Goal: Task Accomplishment & Management: Manage account settings

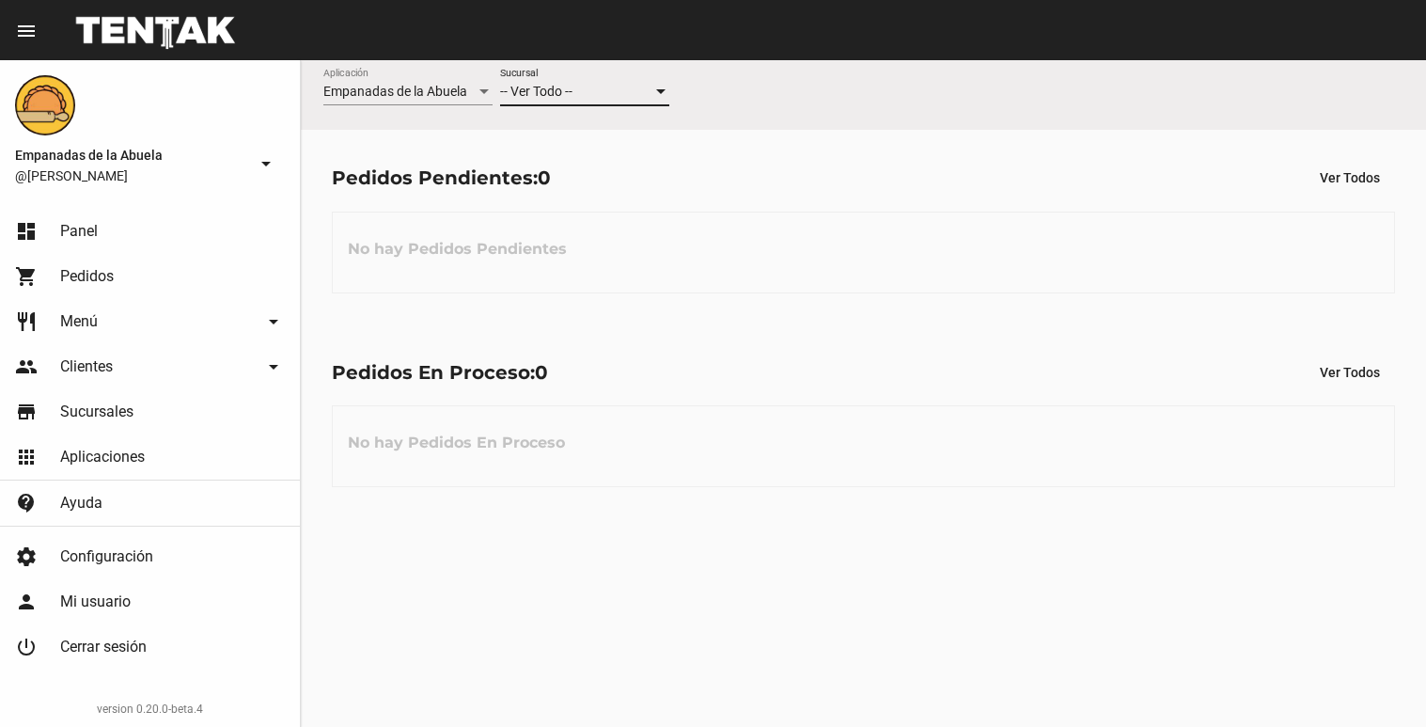
click at [635, 96] on div "-- Ver Todo --" at bounding box center [576, 92] width 152 height 15
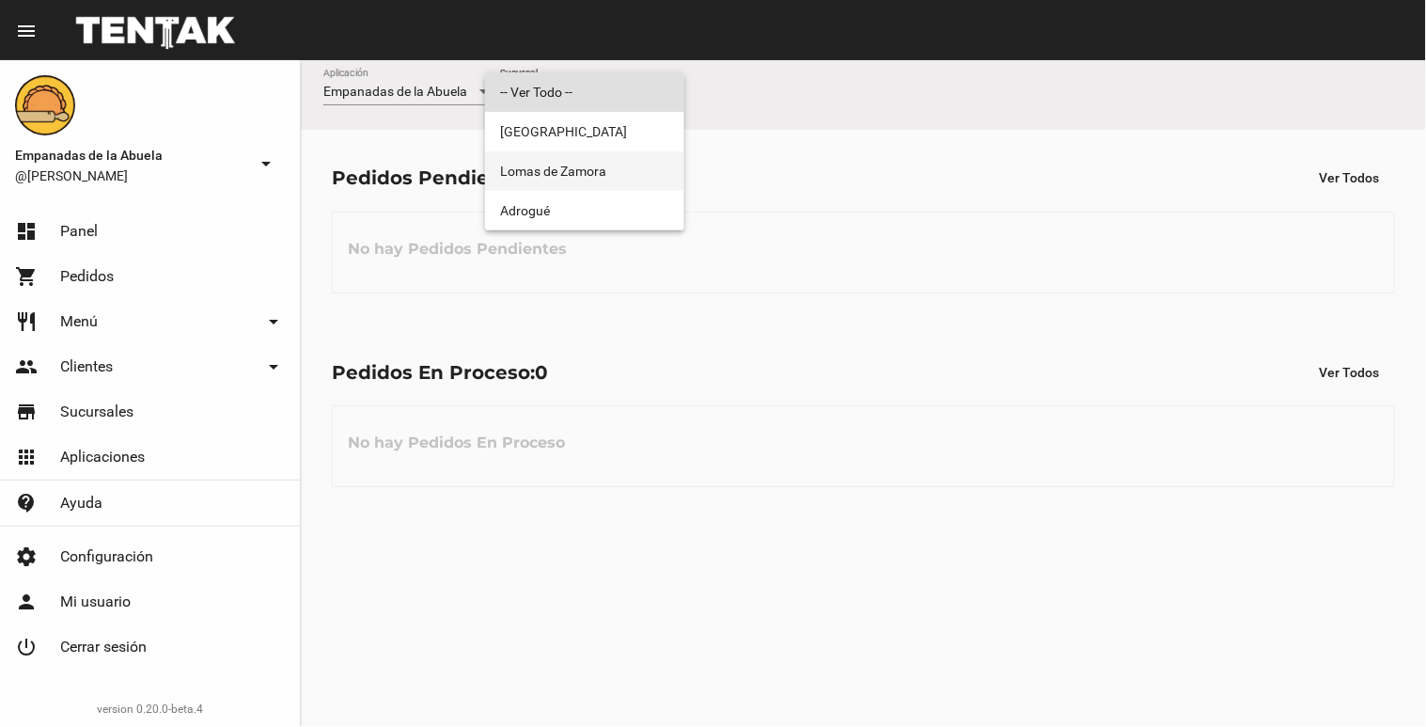
click at [612, 174] on span "Lomas de Zamora" at bounding box center [584, 170] width 169 height 39
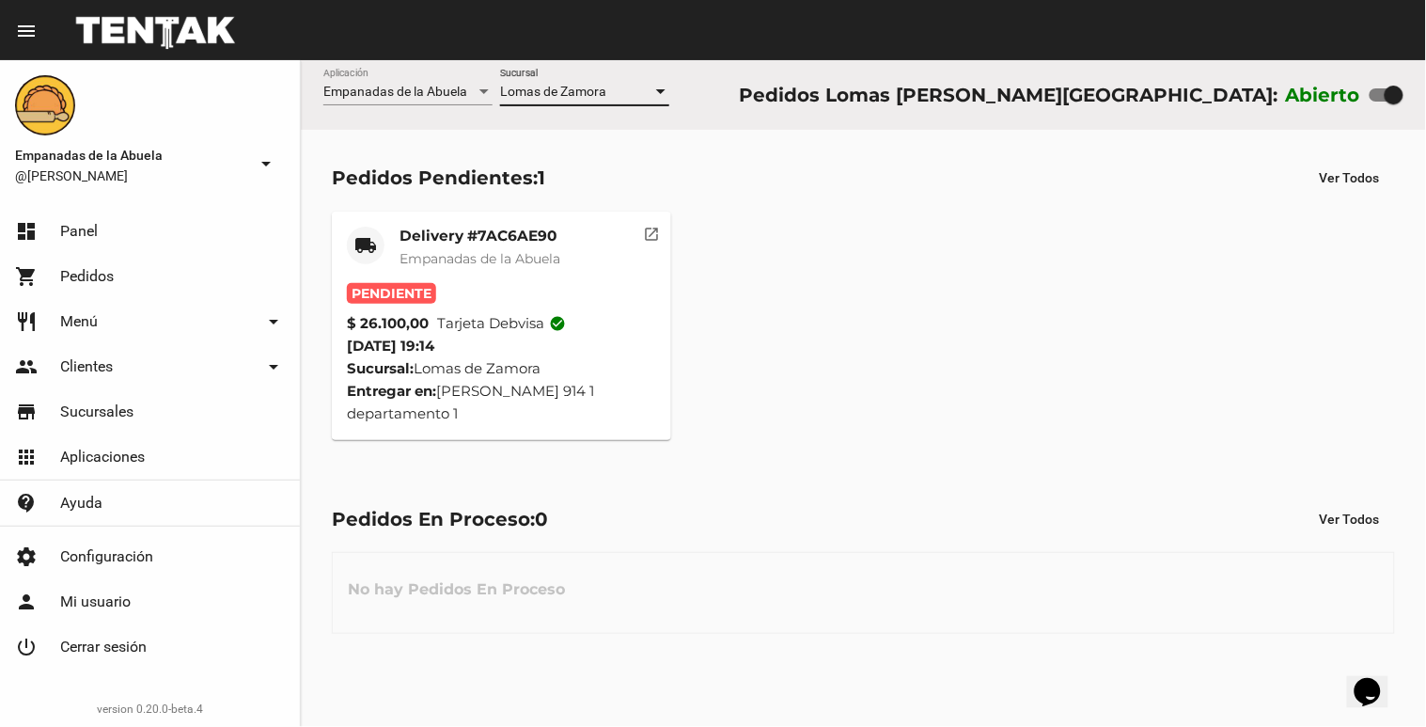
click at [470, 251] on span "Empanadas de la Abuela" at bounding box center [480, 258] width 161 height 17
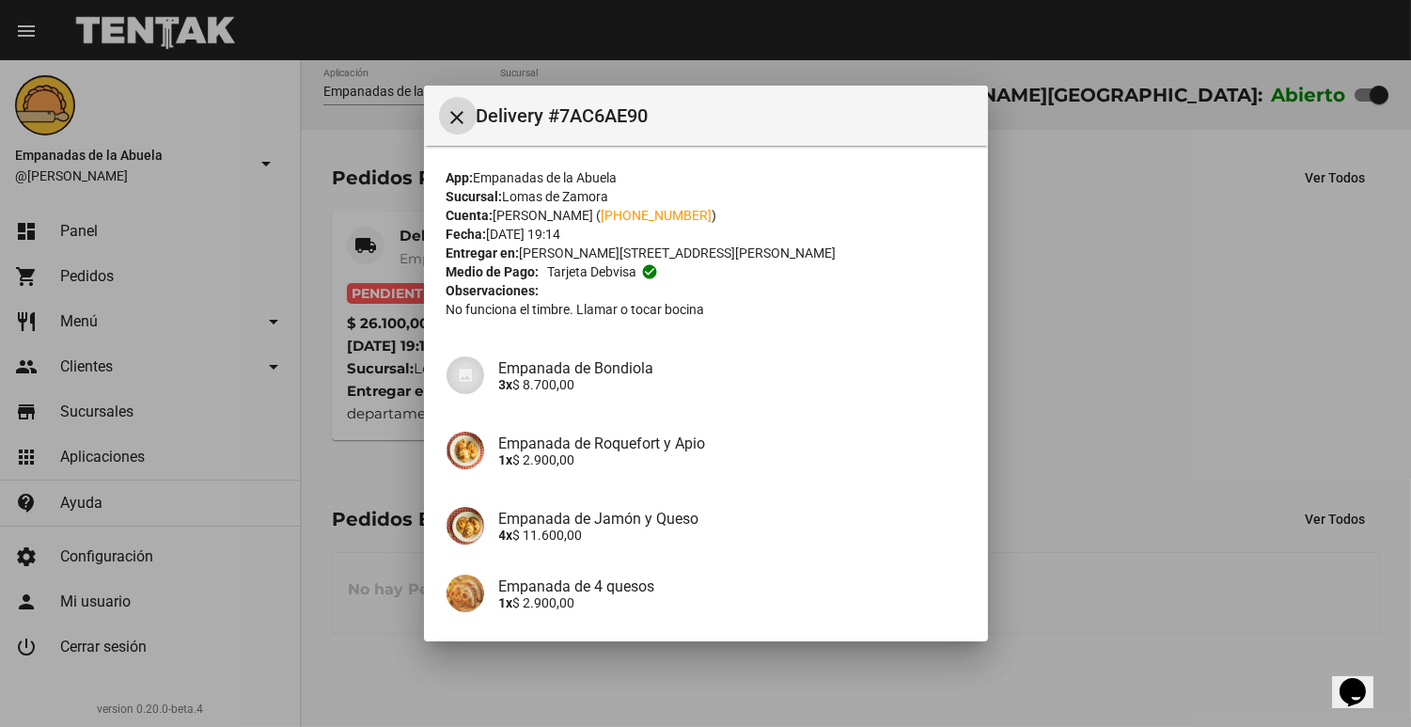
scroll to position [156, 0]
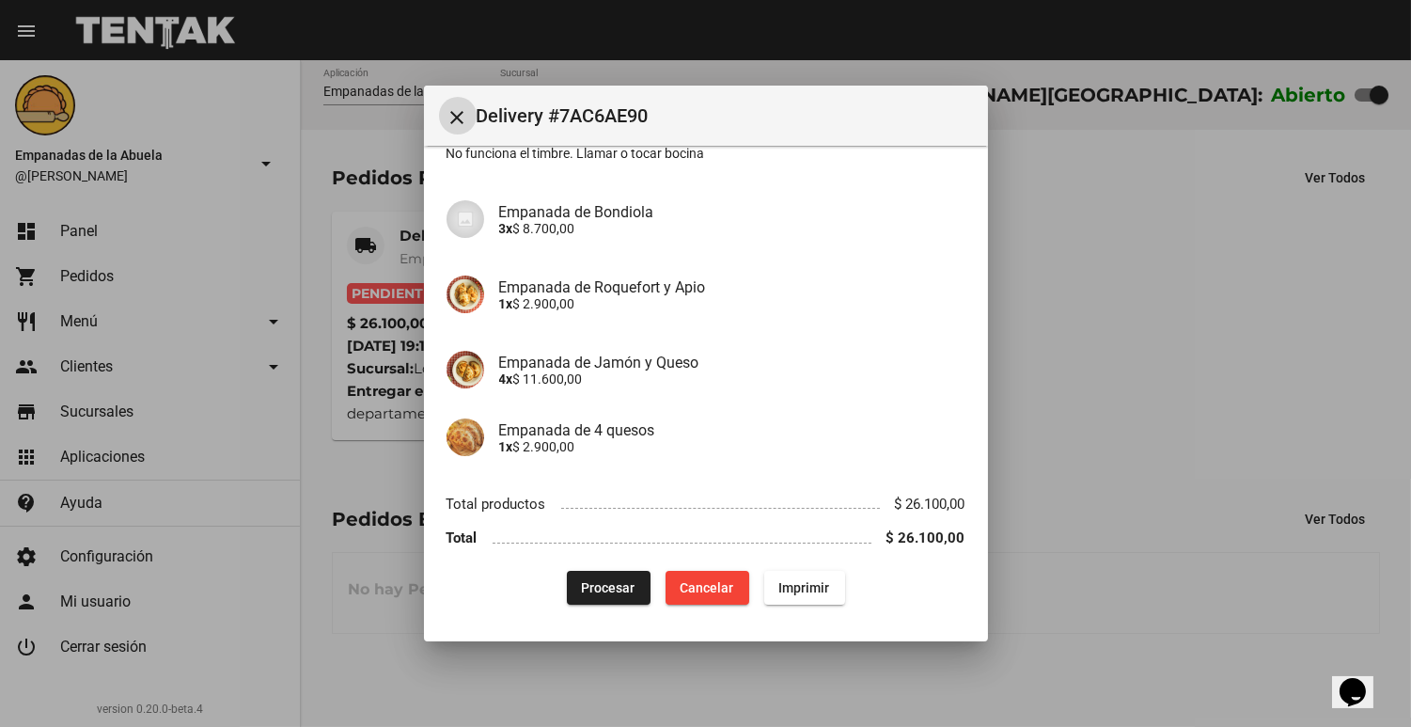
click at [567, 579] on button "Procesar" at bounding box center [609, 588] width 84 height 34
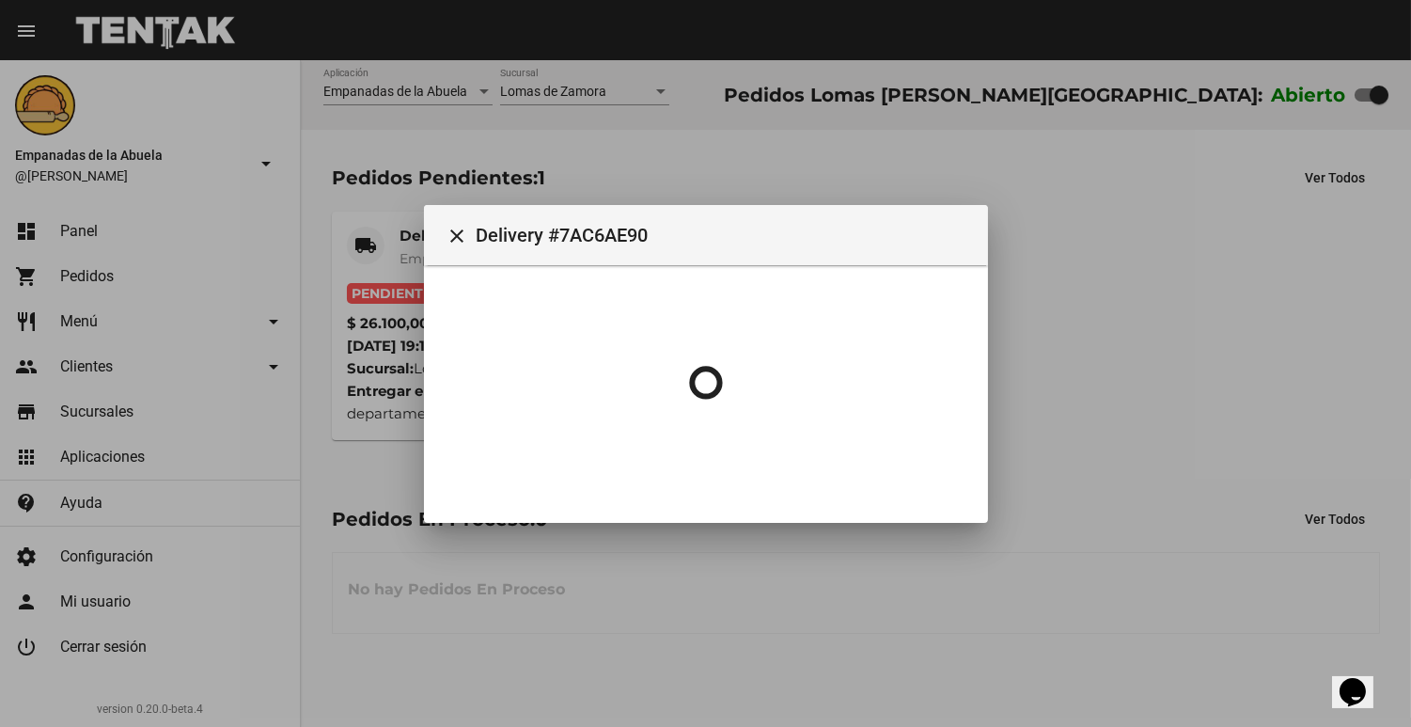
scroll to position [0, 0]
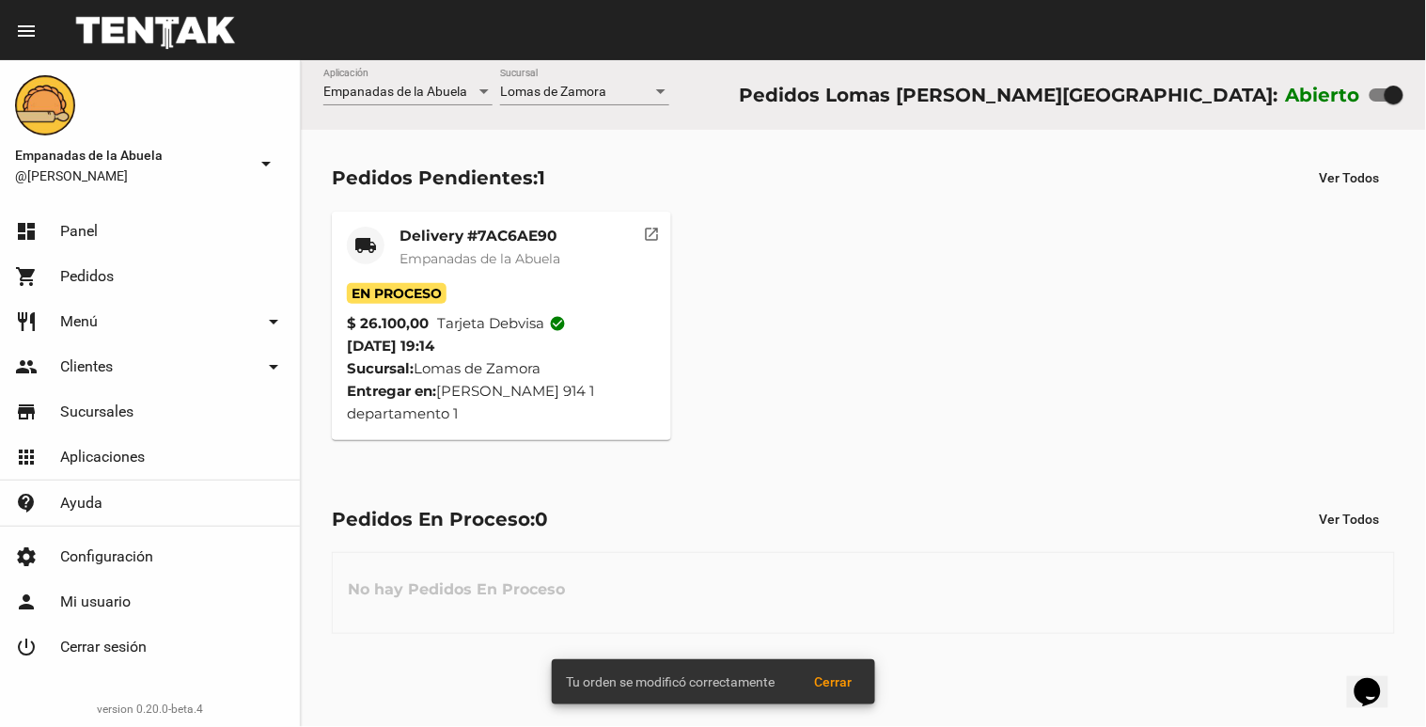
click at [417, 252] on span "Empanadas de la Abuela" at bounding box center [480, 258] width 161 height 17
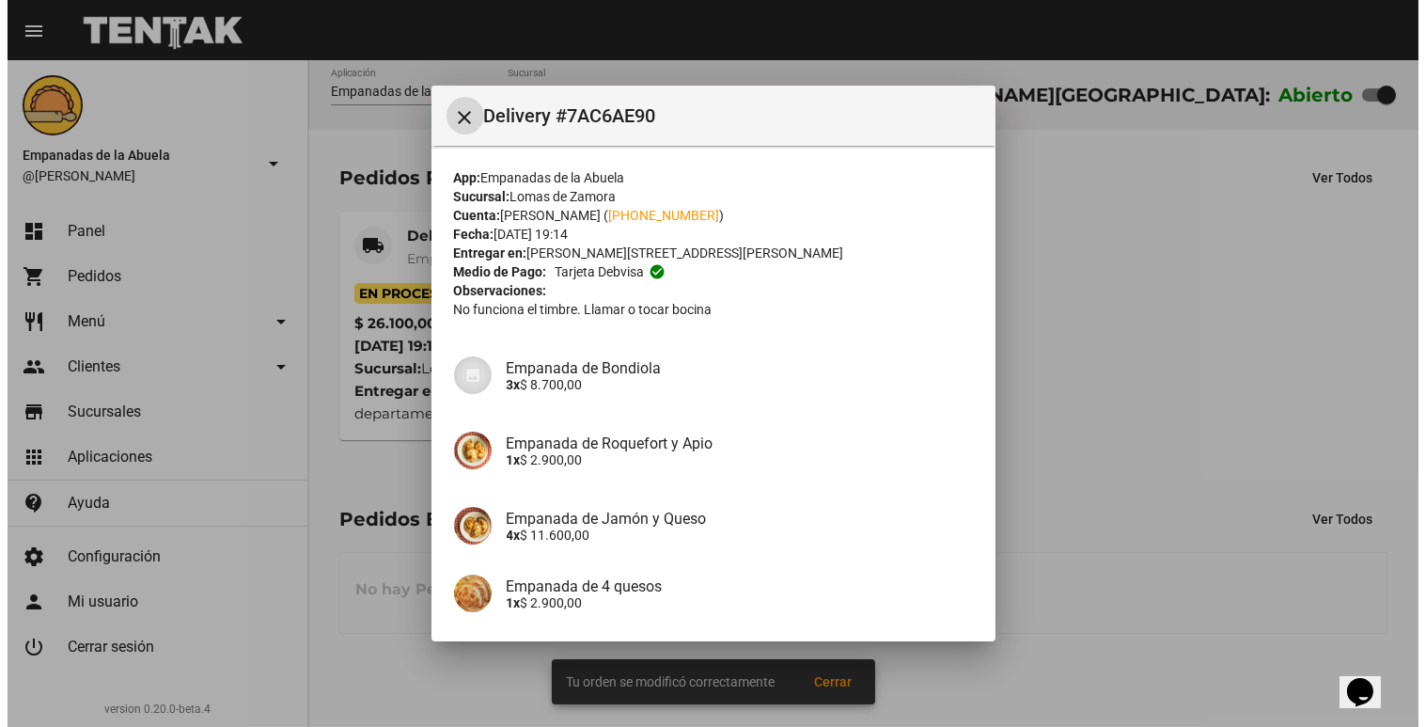
scroll to position [156, 0]
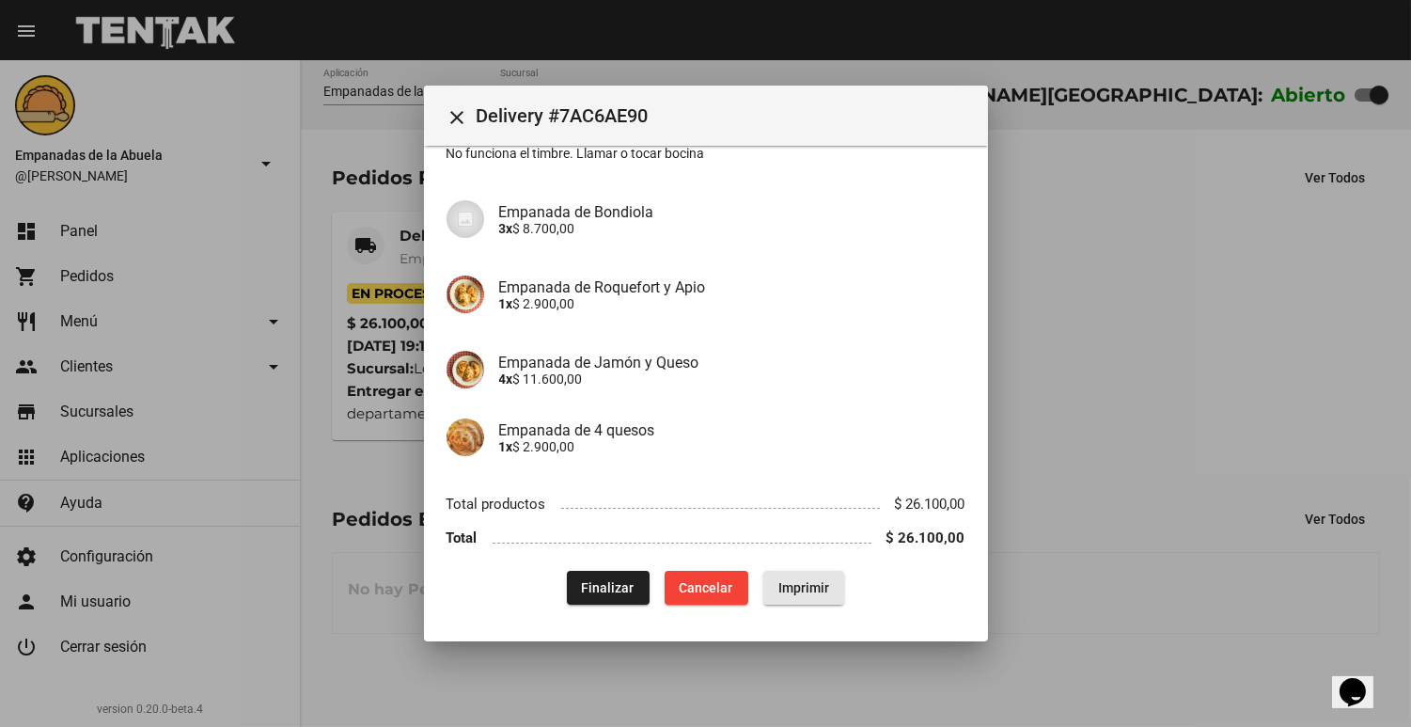
click at [816, 586] on span "Imprimir" at bounding box center [804, 587] width 51 height 15
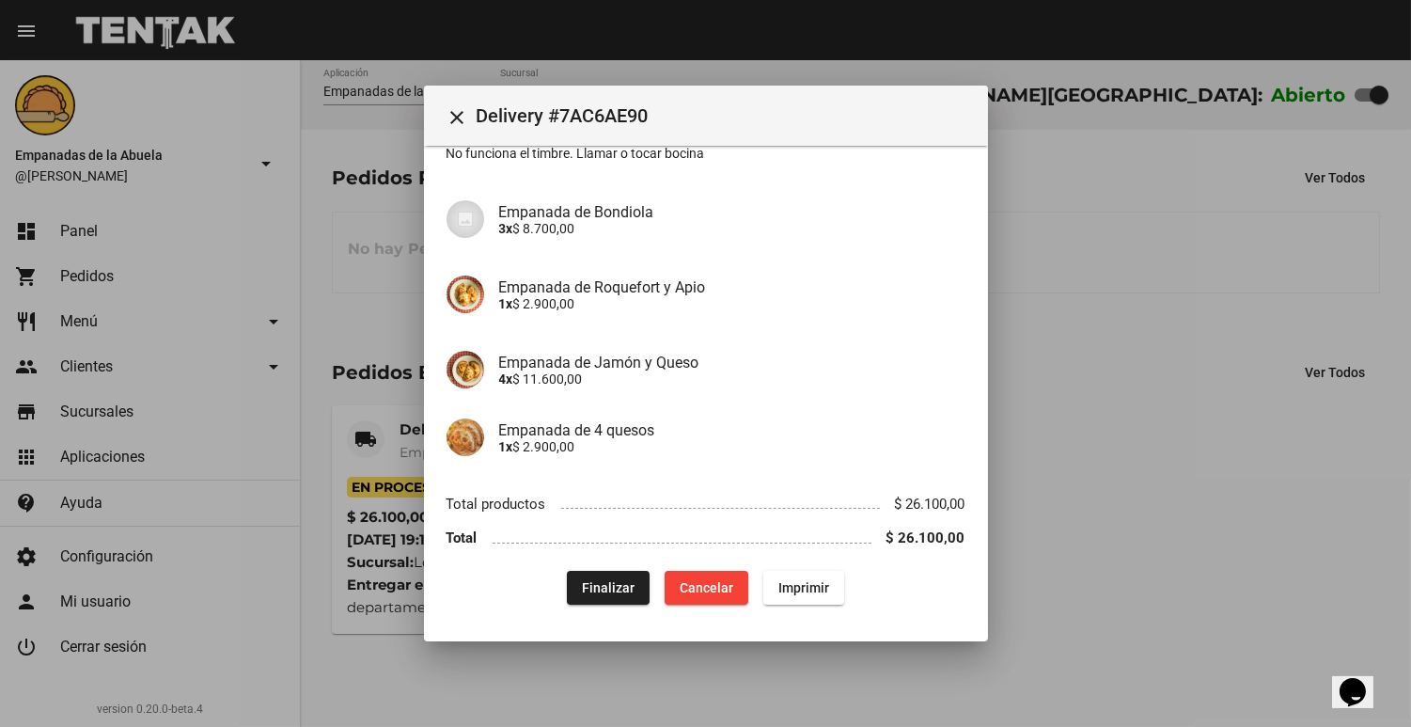
click at [1081, 355] on div at bounding box center [705, 363] width 1411 height 727
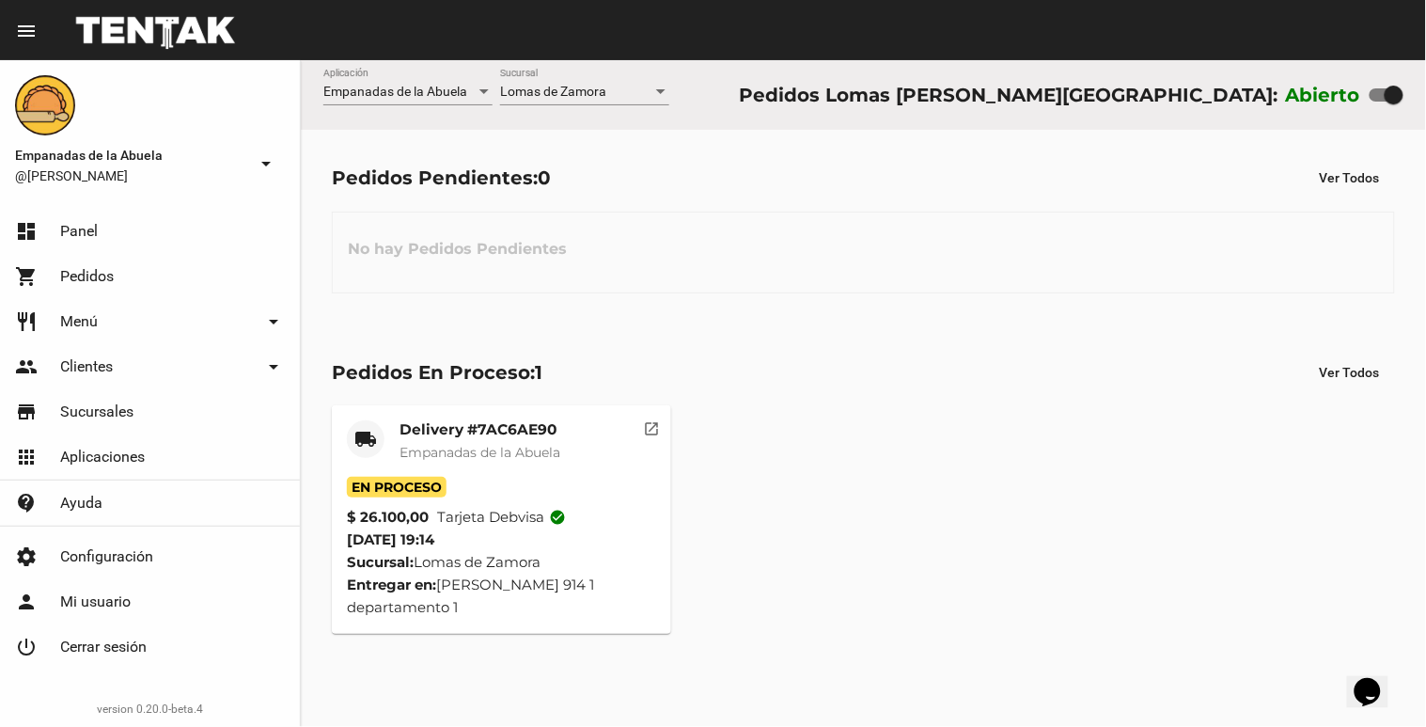
click at [580, 99] on span "Lomas de Zamora" at bounding box center [553, 91] width 106 height 15
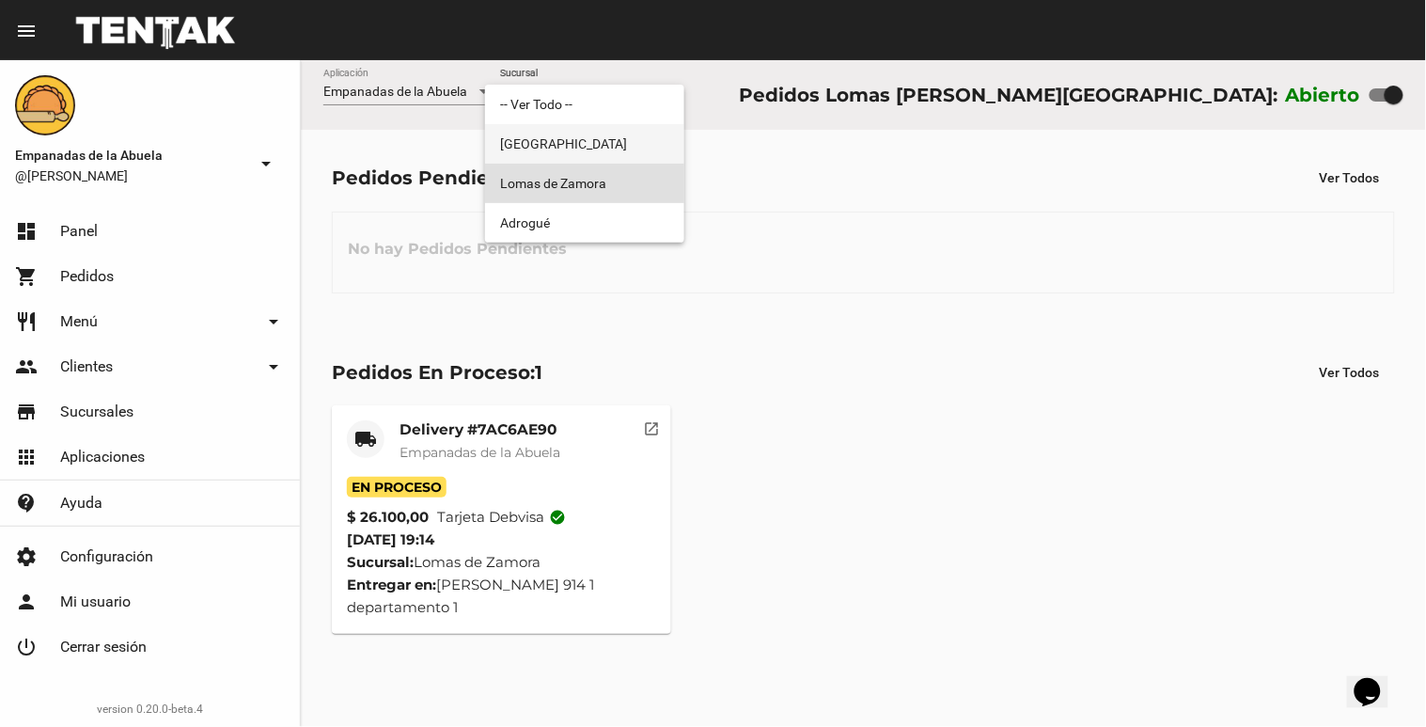
drag, startPoint x: 571, startPoint y: 155, endPoint x: 578, endPoint y: 119, distance: 36.5
click at [571, 155] on span "[GEOGRAPHIC_DATA]" at bounding box center [584, 143] width 169 height 39
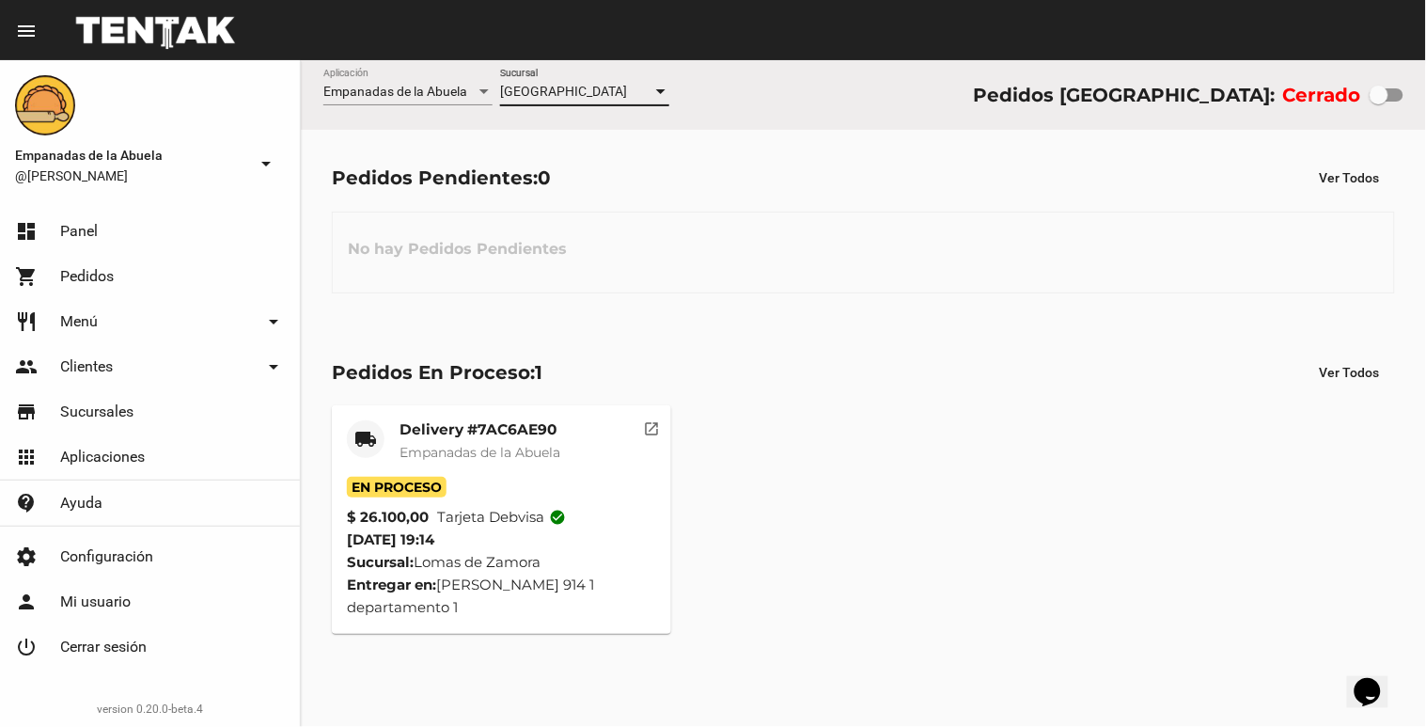
click at [583, 99] on span "[GEOGRAPHIC_DATA]" at bounding box center [563, 91] width 127 height 15
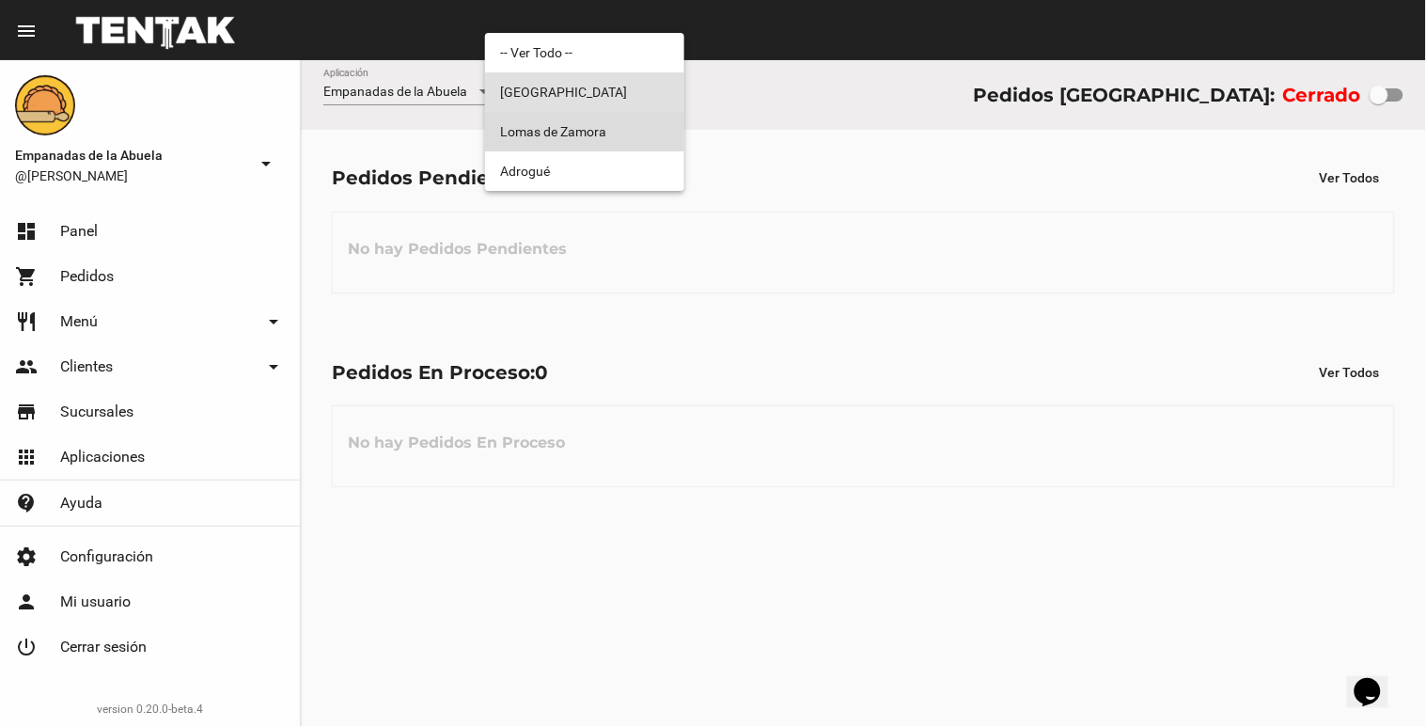
click at [580, 120] on span "Lomas de Zamora" at bounding box center [584, 131] width 169 height 39
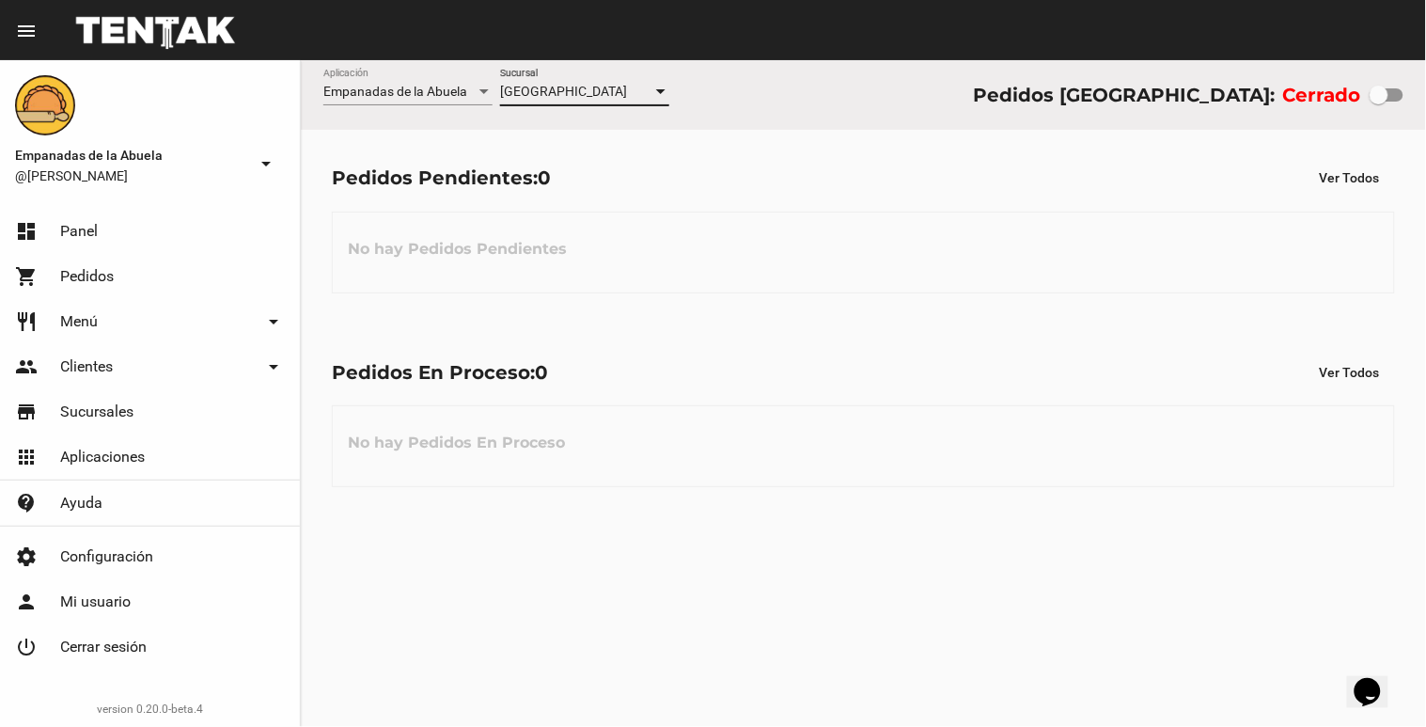
checkbox input "true"
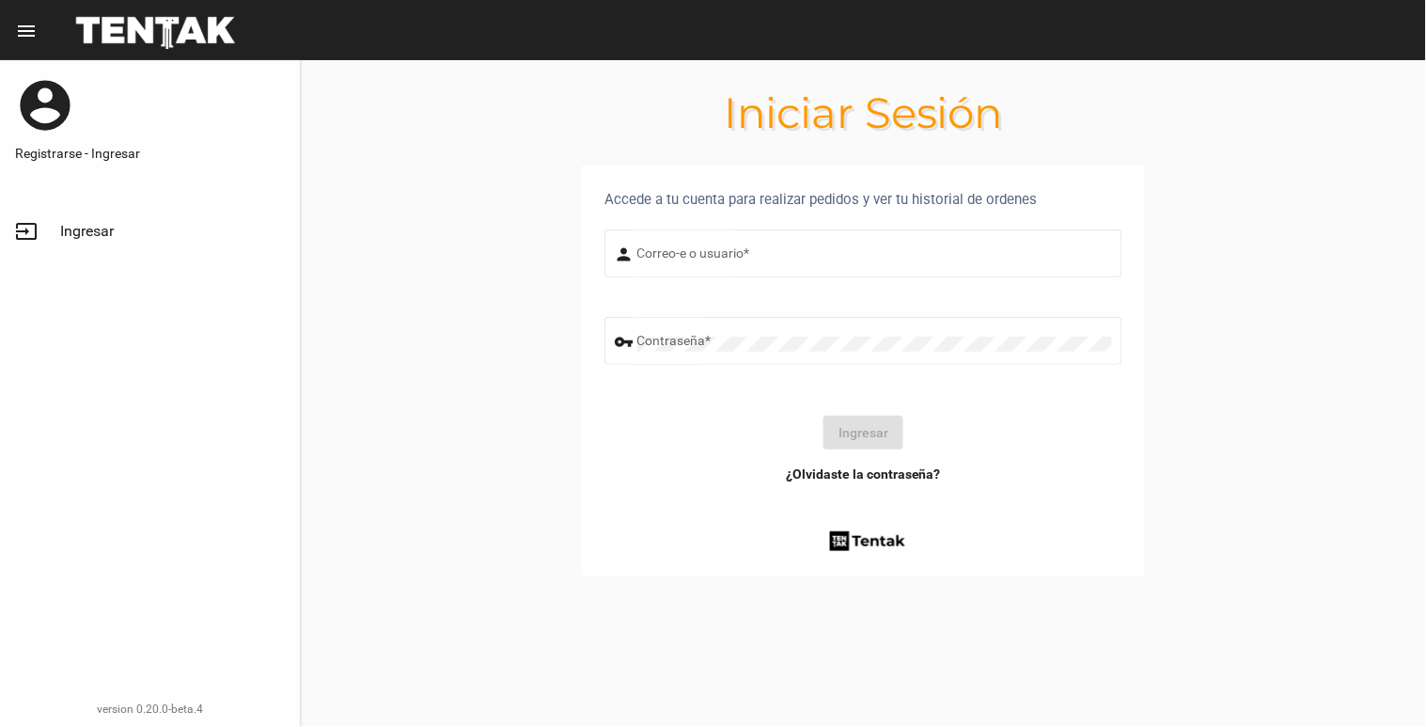
type input "[EMAIL_ADDRESS][DOMAIN_NAME]"
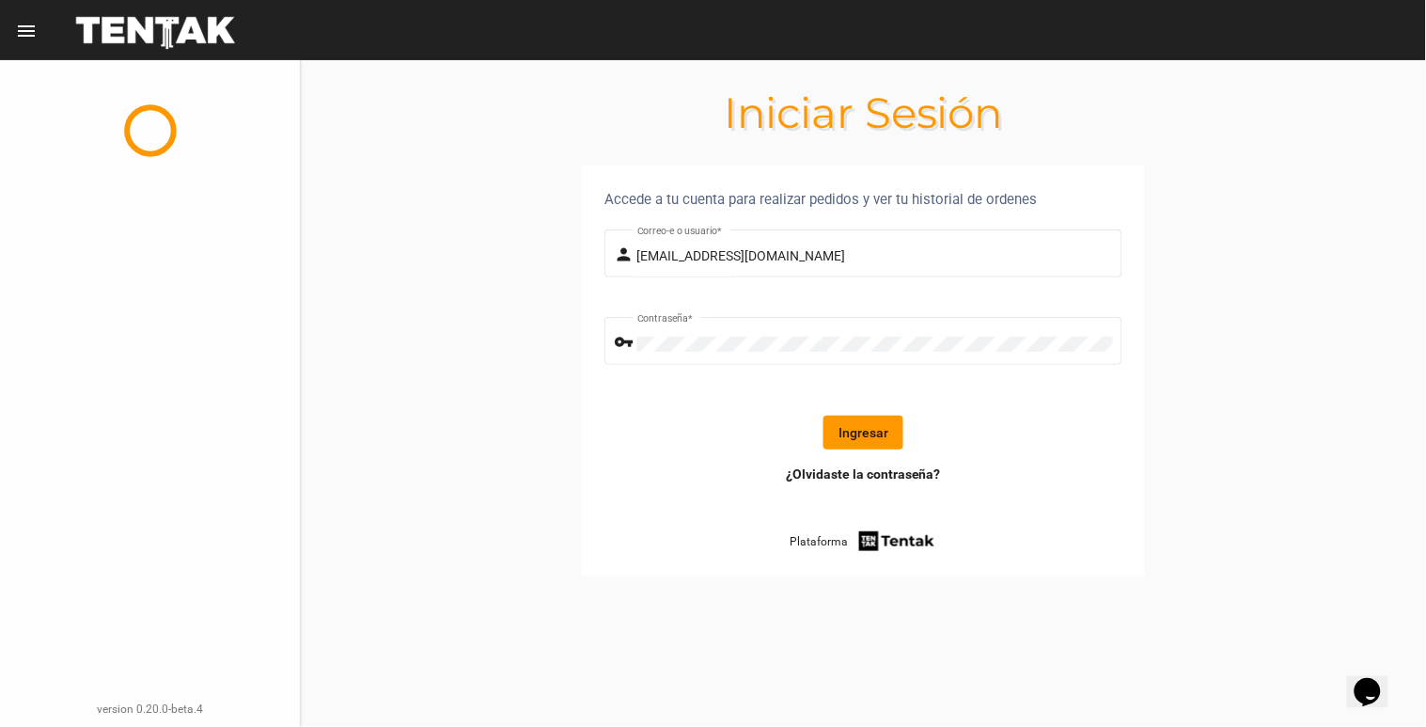
drag, startPoint x: 858, startPoint y: 419, endPoint x: 853, endPoint y: 455, distance: 36.0
click at [857, 419] on button "Ingresar" at bounding box center [864, 433] width 80 height 34
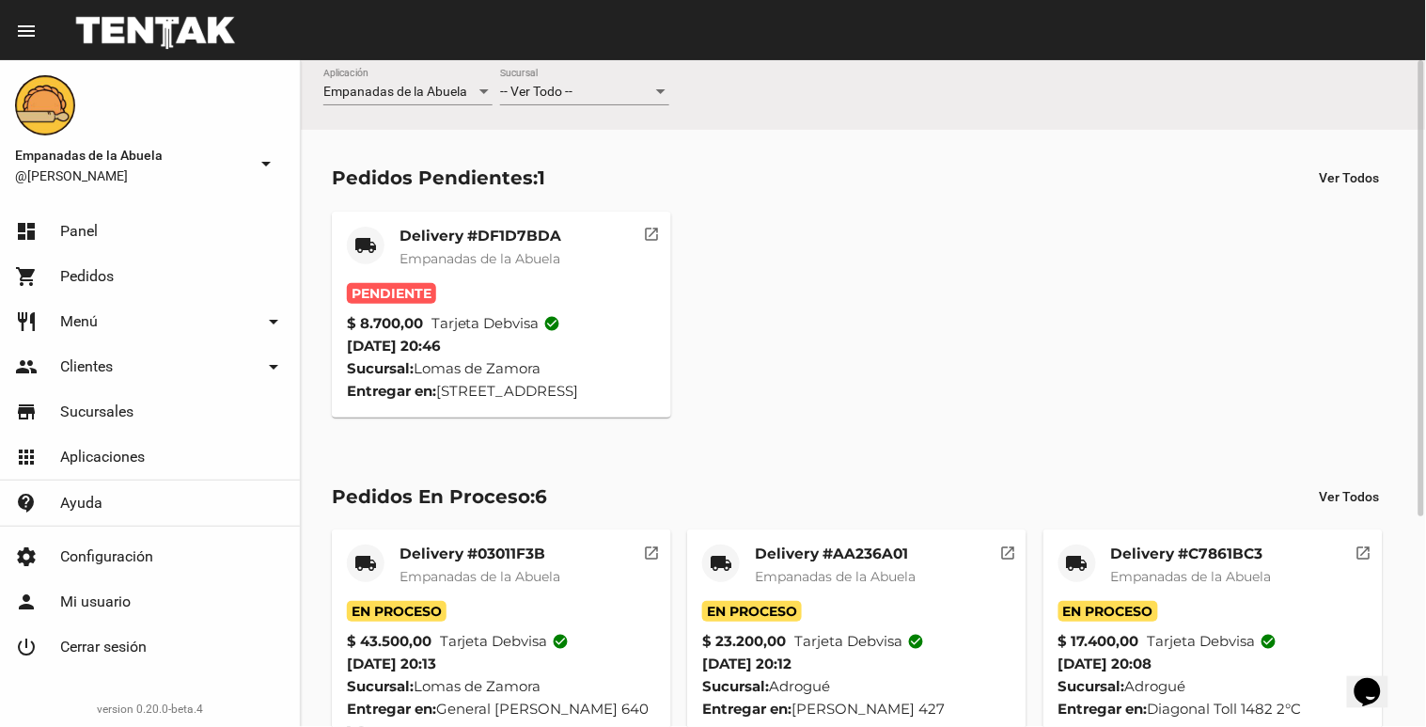
click at [496, 250] on span "Empanadas de la Abuela" at bounding box center [480, 258] width 161 height 17
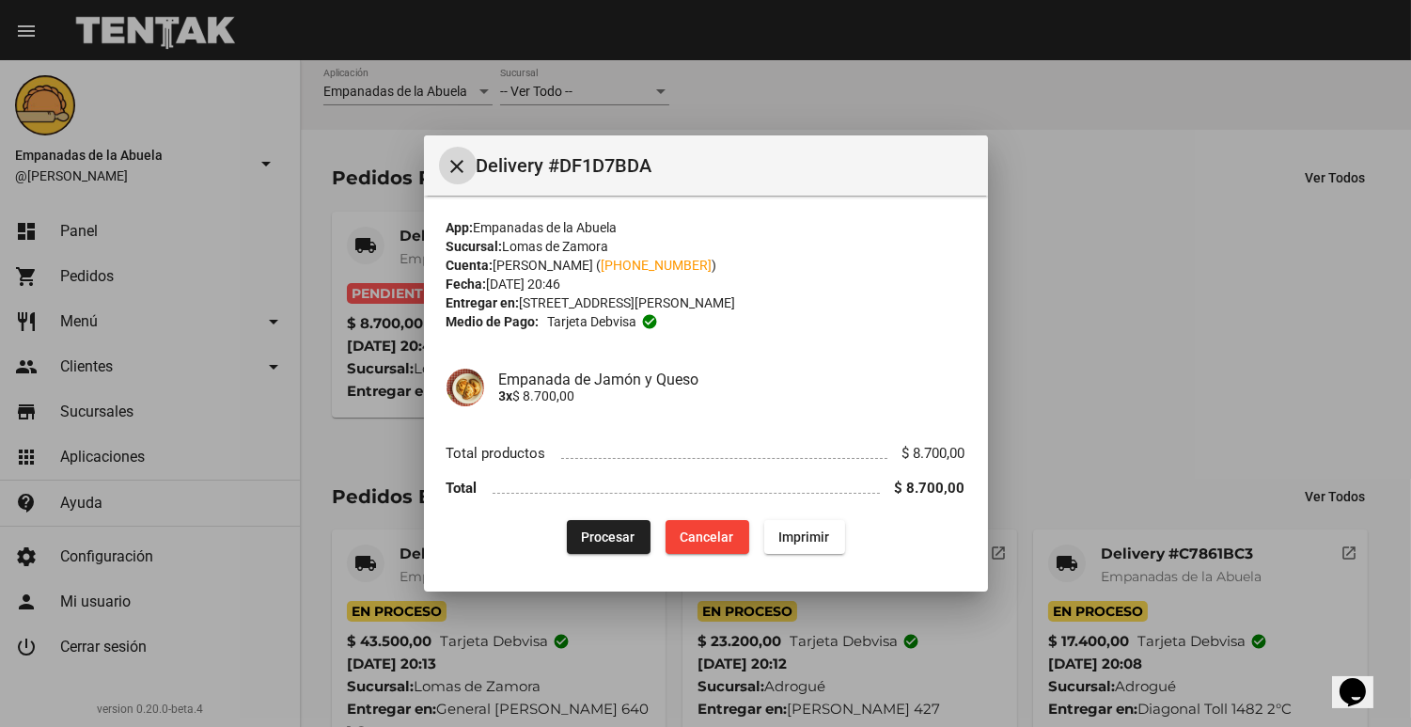
click at [397, 320] on div at bounding box center [705, 363] width 1411 height 727
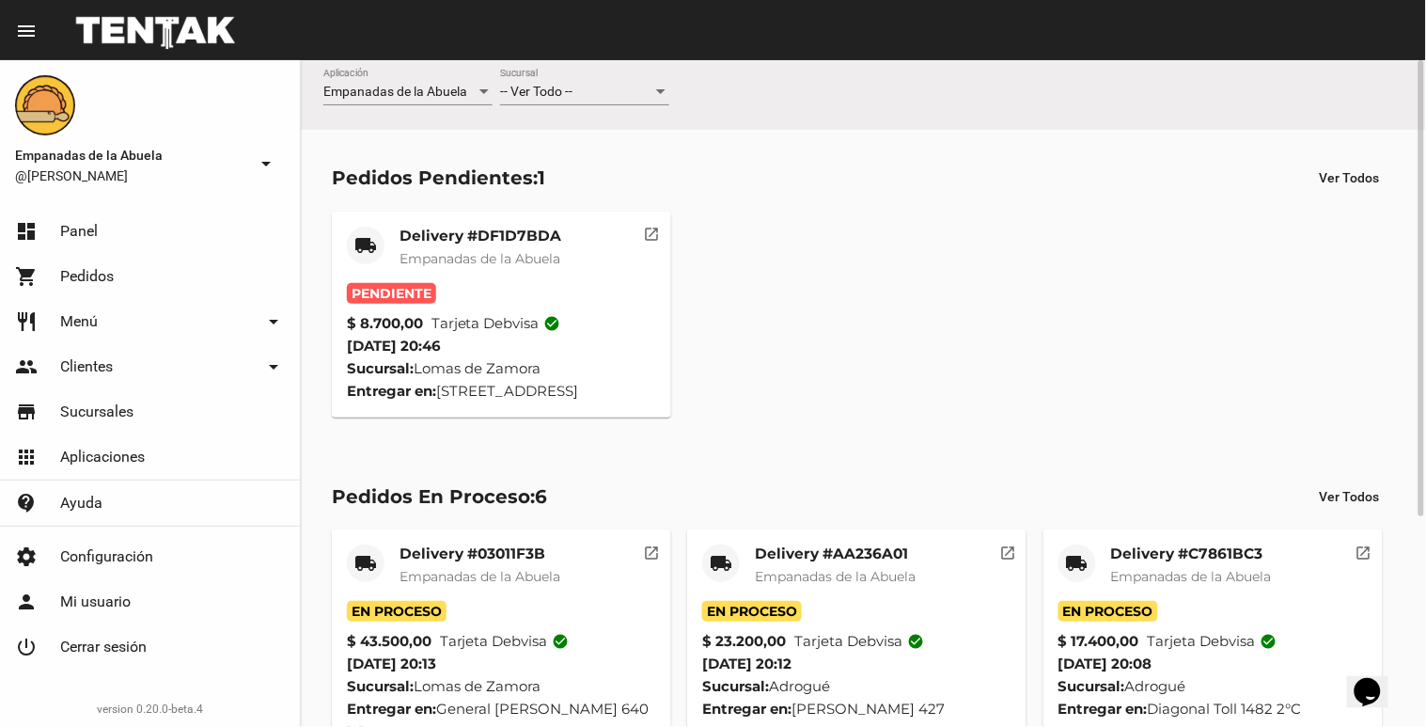
click at [433, 249] on mat-card-subtitle "Empanadas de la Abuela" at bounding box center [481, 258] width 162 height 19
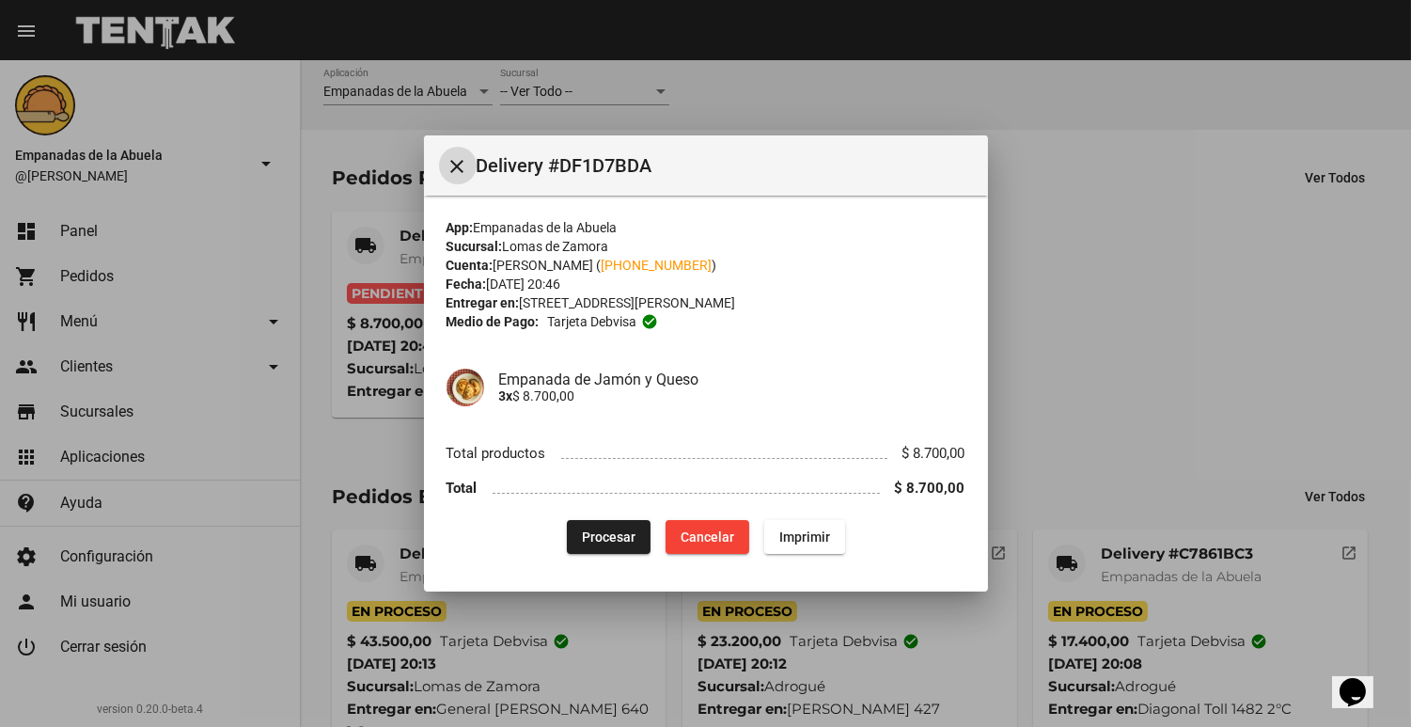
click at [597, 529] on span "Procesar" at bounding box center [609, 536] width 54 height 15
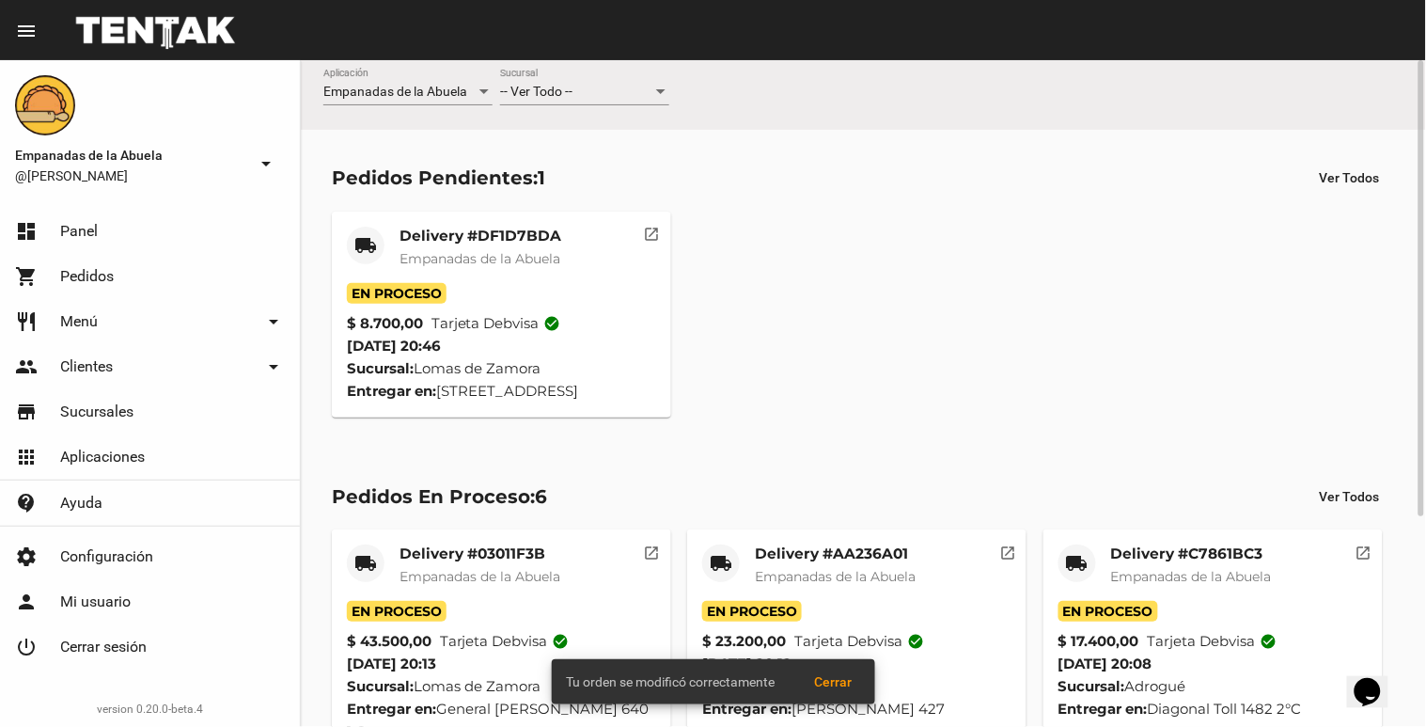
click at [395, 254] on mat-card-header "local_shipping Delivery #DF1D7BDA Empanadas de [GEOGRAPHIC_DATA]" at bounding box center [501, 255] width 309 height 56
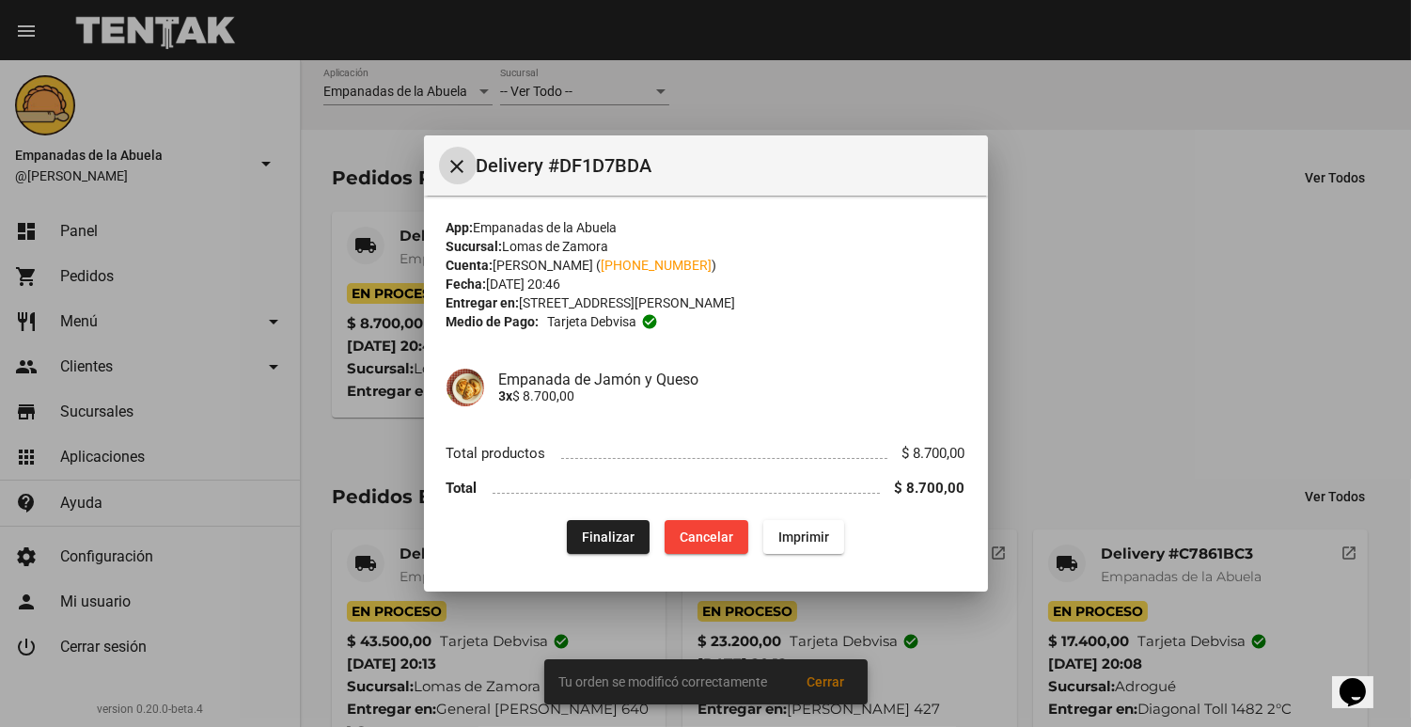
click at [824, 553] on button "Imprimir" at bounding box center [804, 537] width 81 height 34
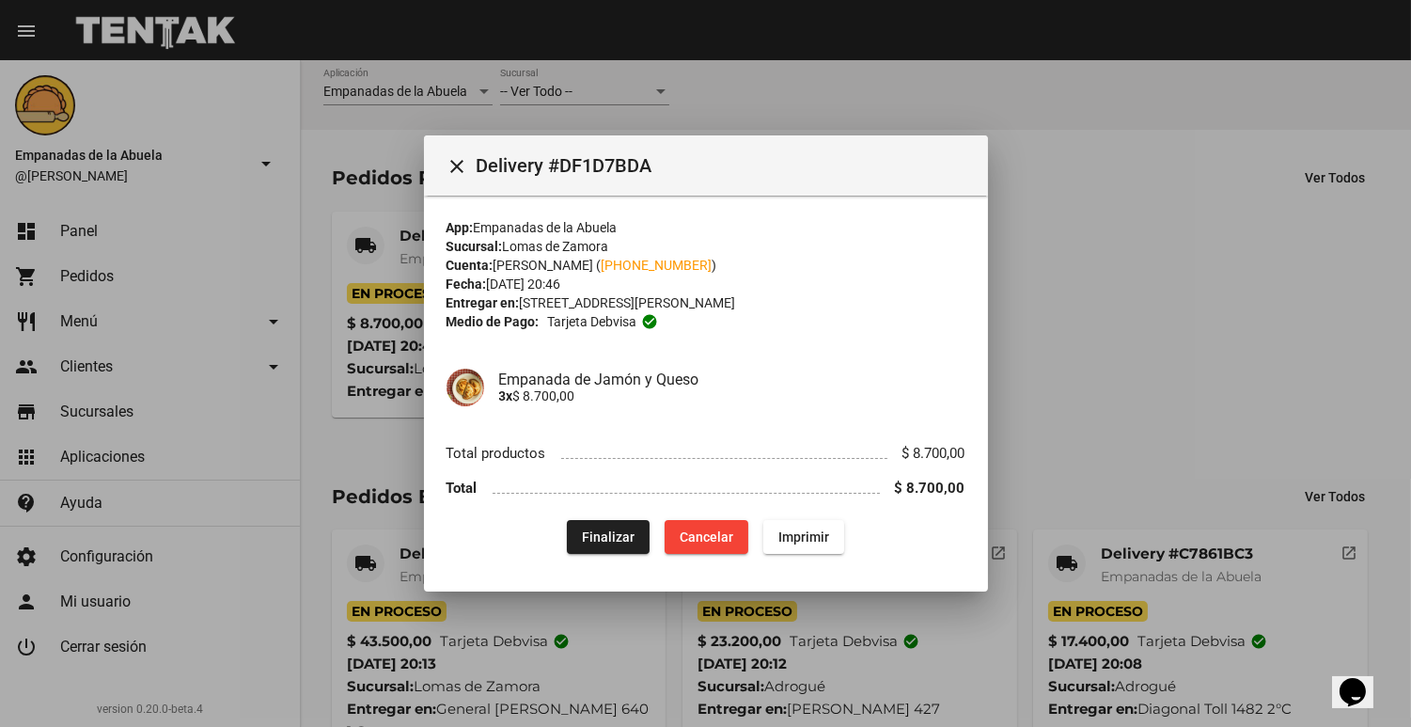
click at [1027, 313] on div at bounding box center [705, 363] width 1411 height 727
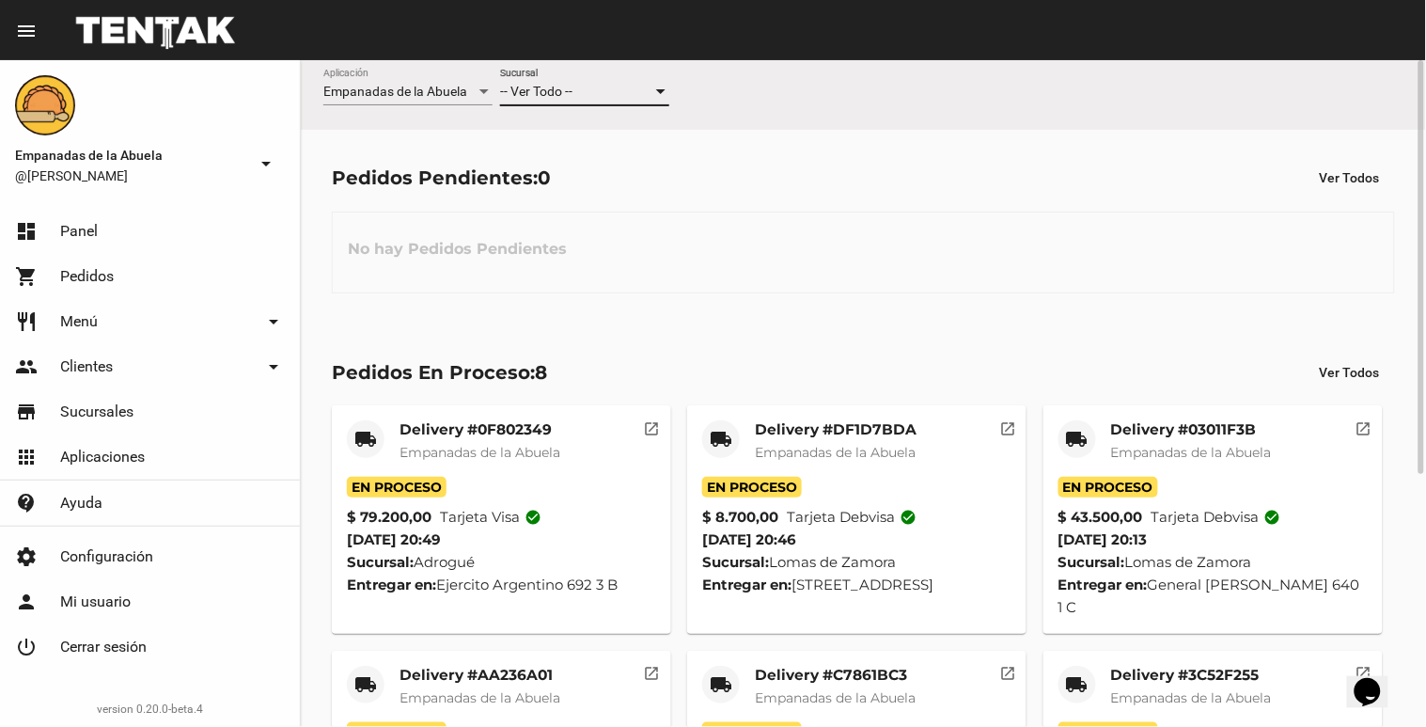
click at [622, 87] on div "-- Ver Todo --" at bounding box center [576, 92] width 152 height 15
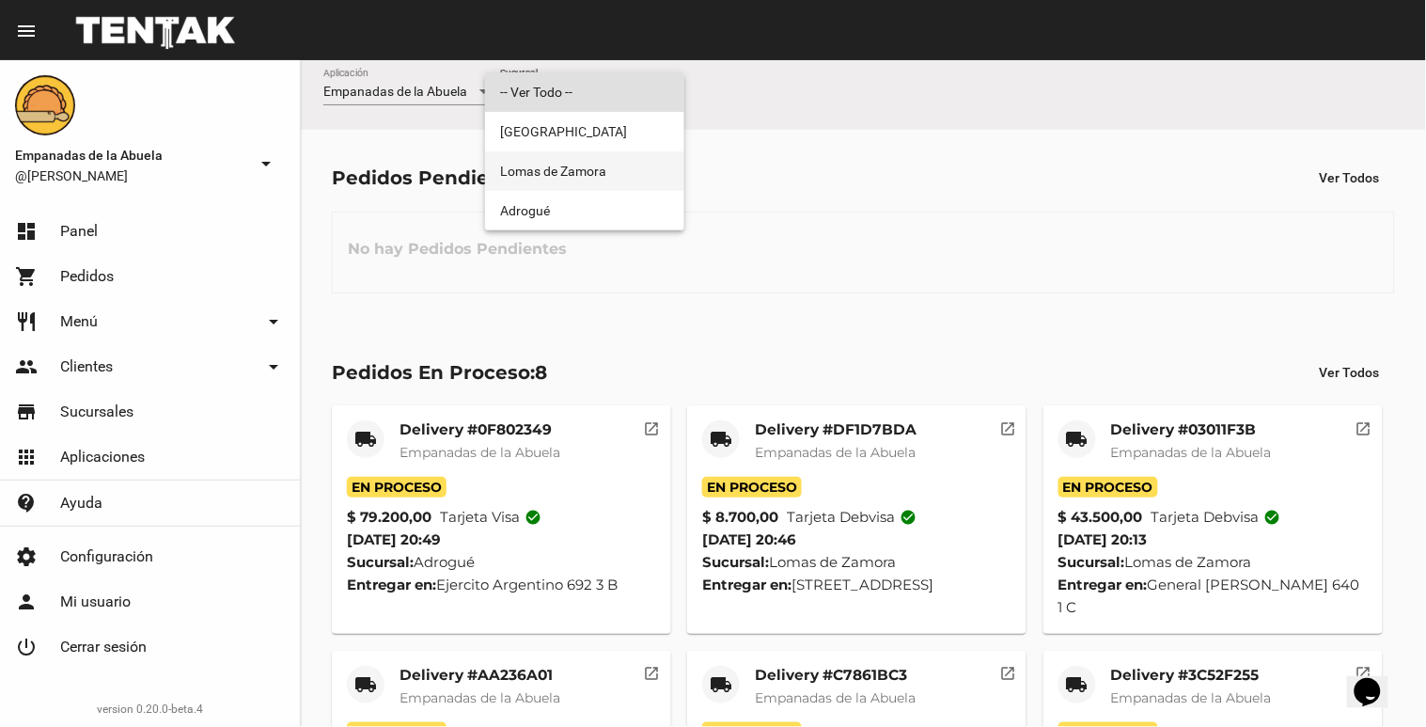
click at [578, 165] on span "Lomas de Zamora" at bounding box center [584, 170] width 169 height 39
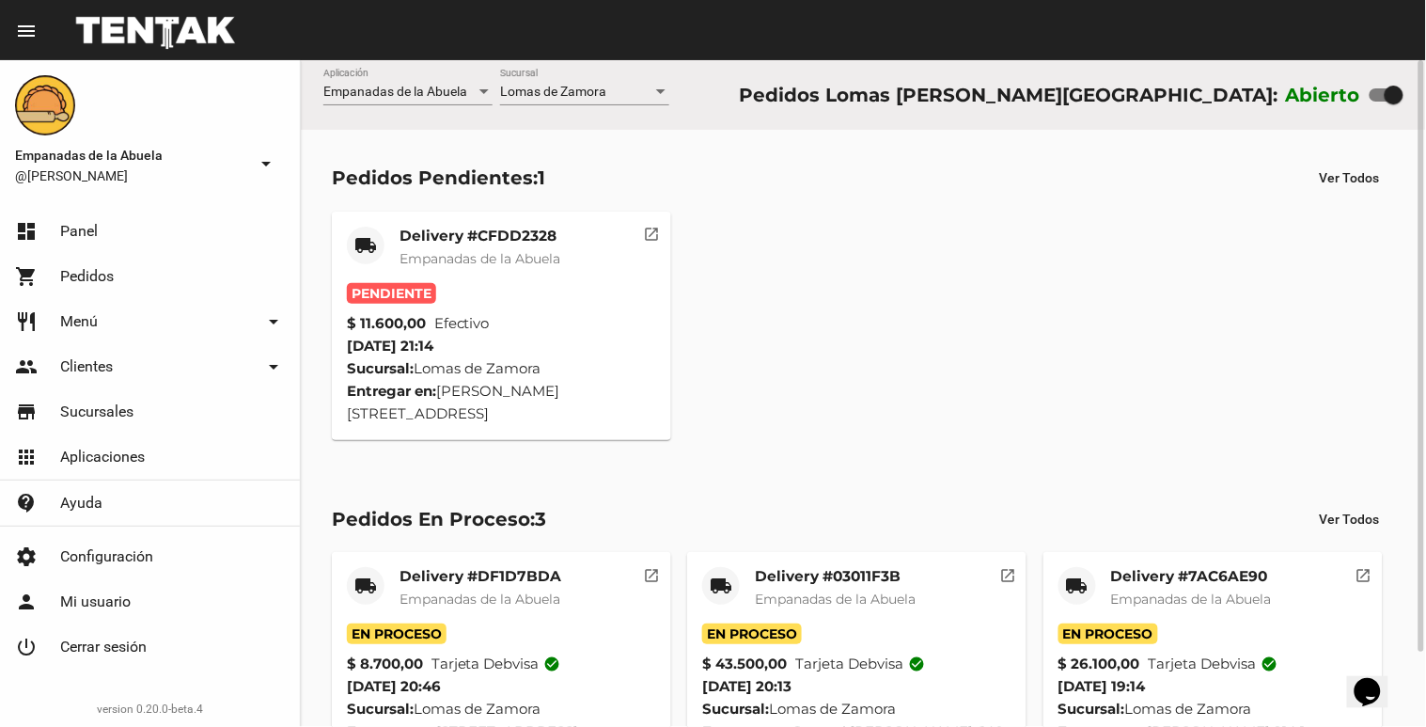
click at [496, 302] on div "Pendiente" at bounding box center [501, 293] width 309 height 21
click at [503, 276] on div "Delivery #CFDD2328 Empanadas de la Abuela" at bounding box center [480, 255] width 161 height 56
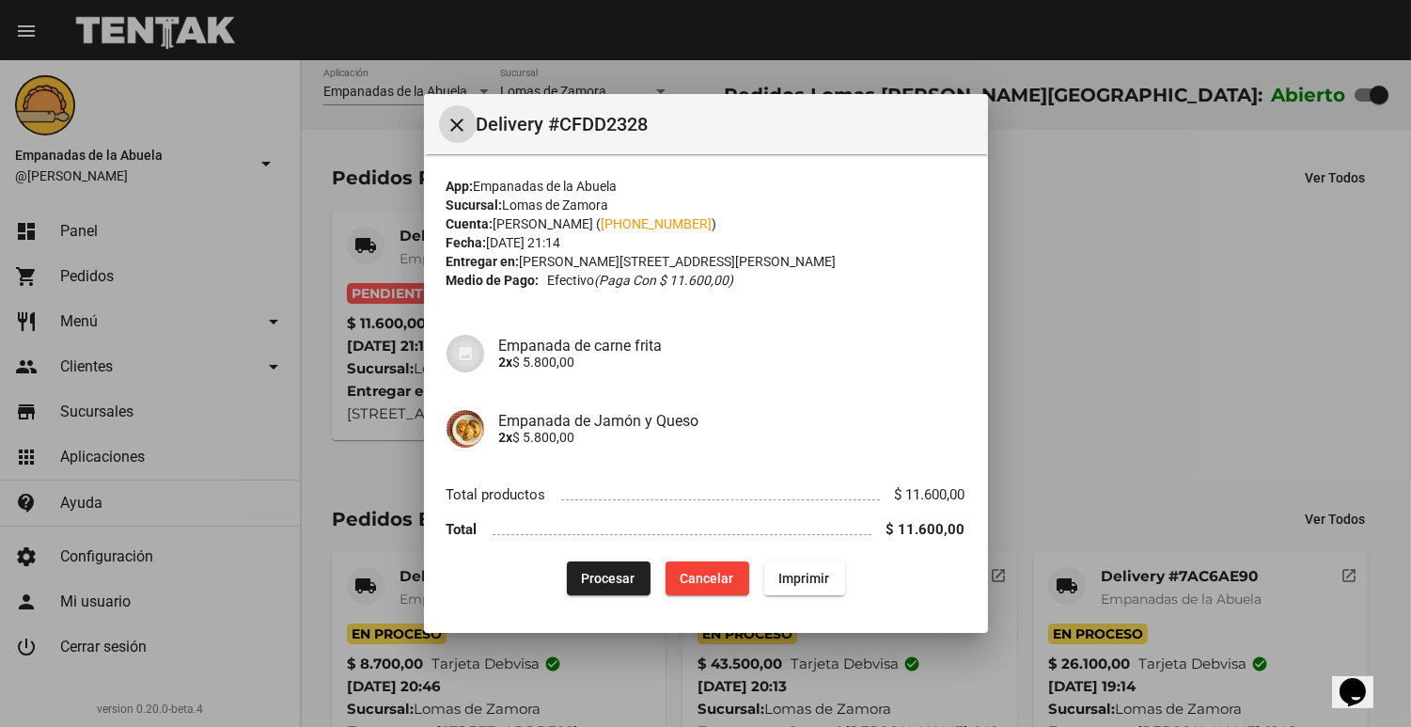
click at [594, 566] on button "Procesar" at bounding box center [609, 578] width 84 height 34
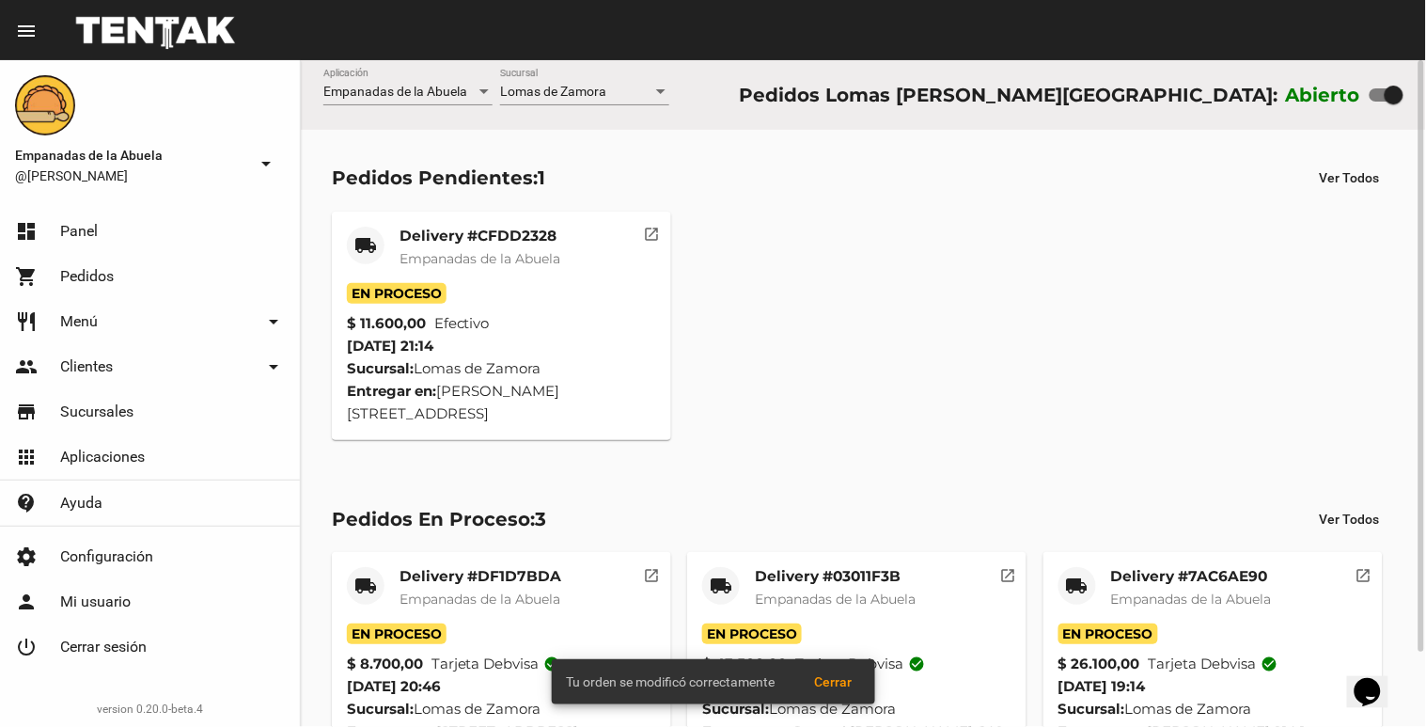
click at [415, 285] on span "En Proceso" at bounding box center [397, 293] width 100 height 21
click at [425, 315] on strong "$ 11.600,00" at bounding box center [386, 323] width 79 height 23
copy strong "0"
click at [577, 265] on mat-card-header "local_shipping Delivery #CFDD2328 Empanadas de [GEOGRAPHIC_DATA]" at bounding box center [501, 255] width 309 height 56
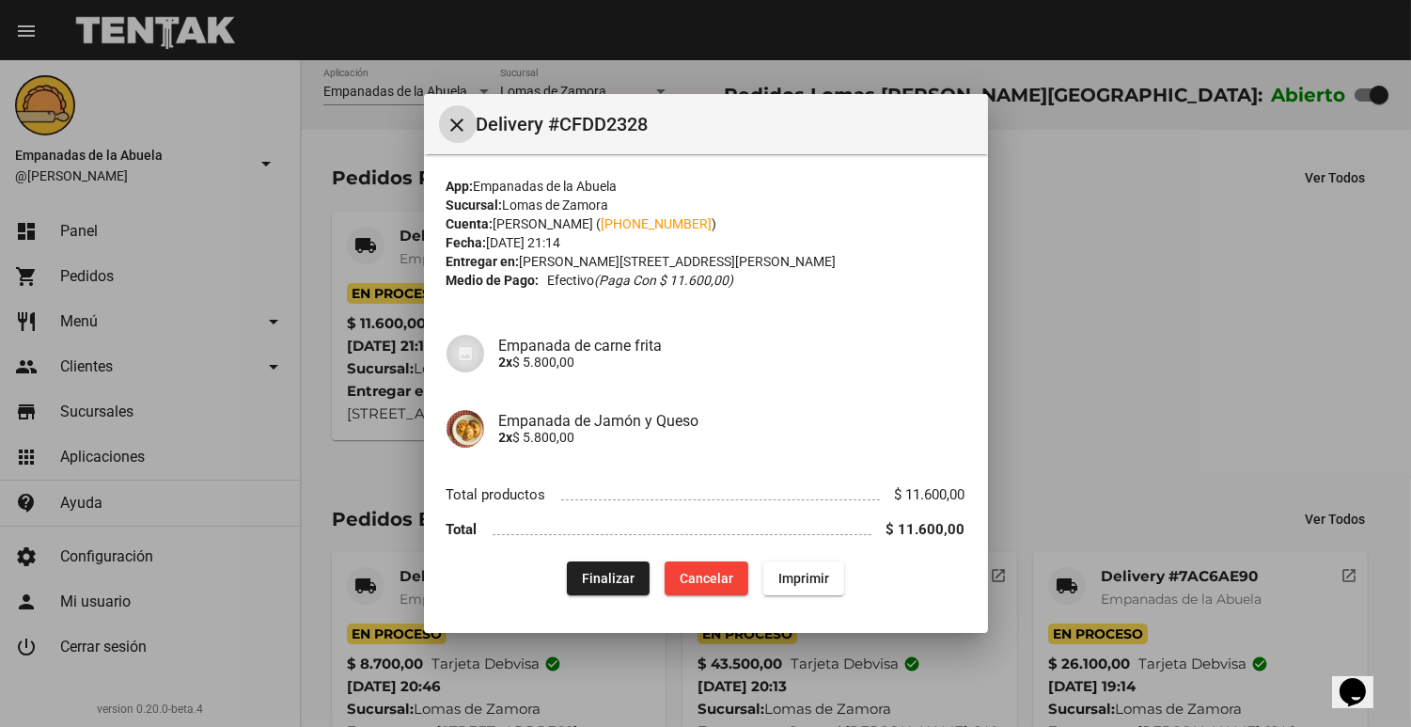
click at [779, 571] on span "Imprimir" at bounding box center [804, 578] width 51 height 15
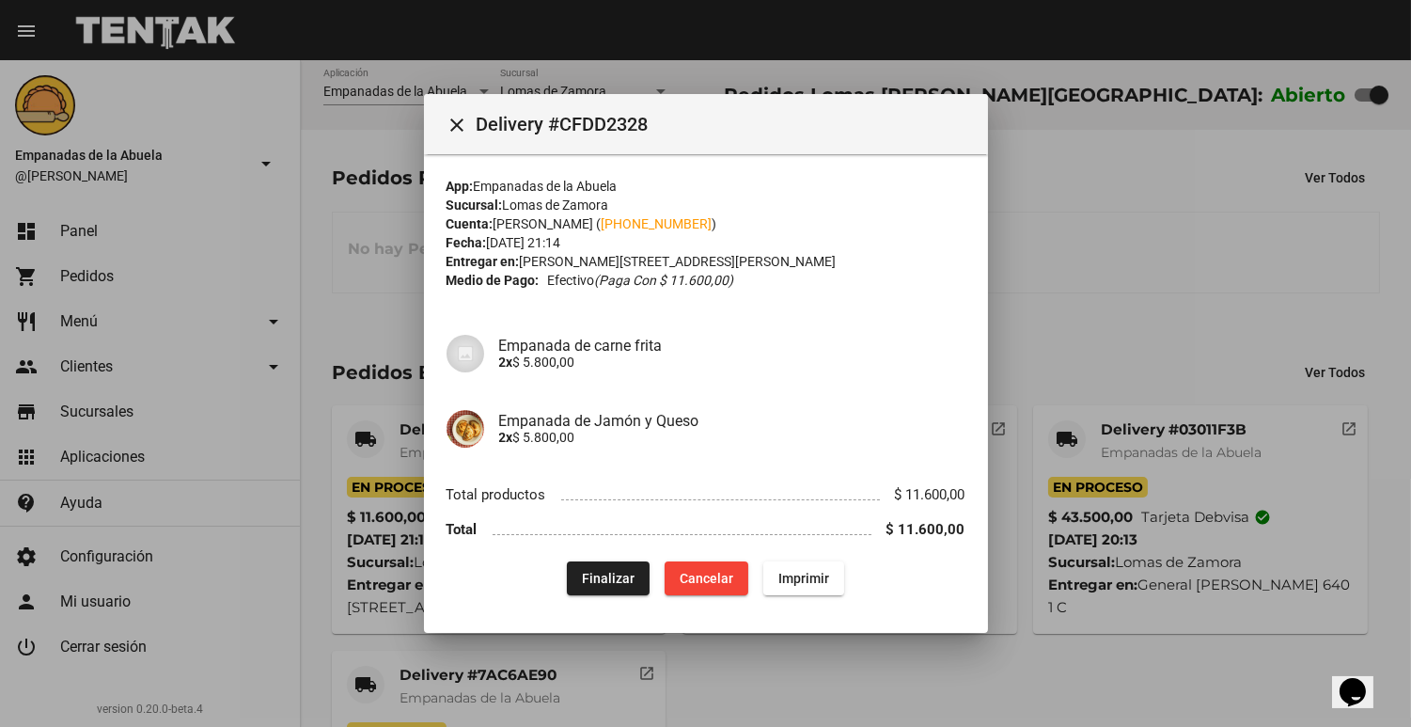
click at [1100, 353] on div at bounding box center [705, 363] width 1411 height 727
